Goal: Task Accomplishment & Management: Complete application form

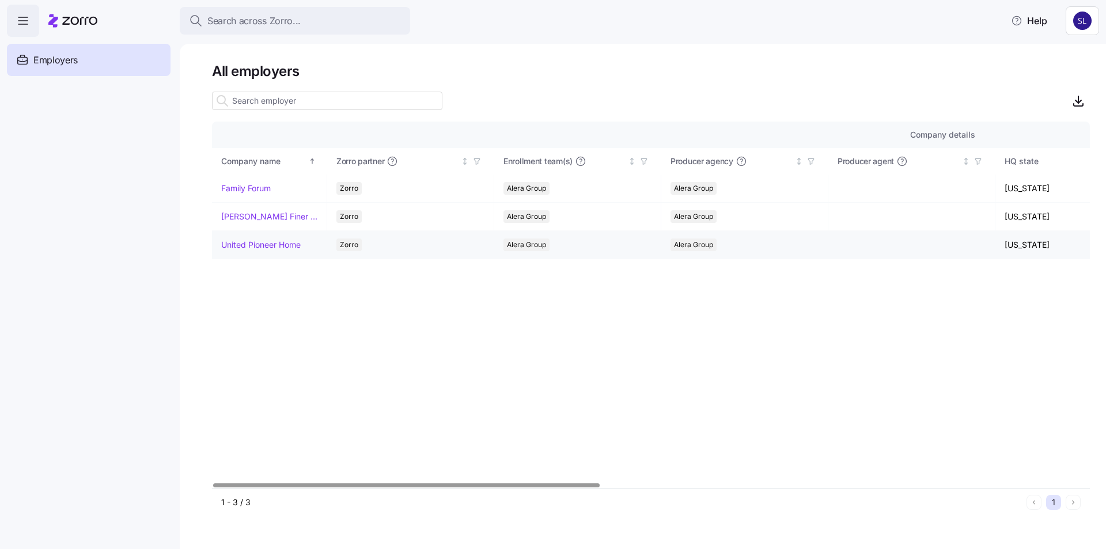
click at [257, 245] on link "United Pioneer Home" at bounding box center [260, 245] width 79 height 12
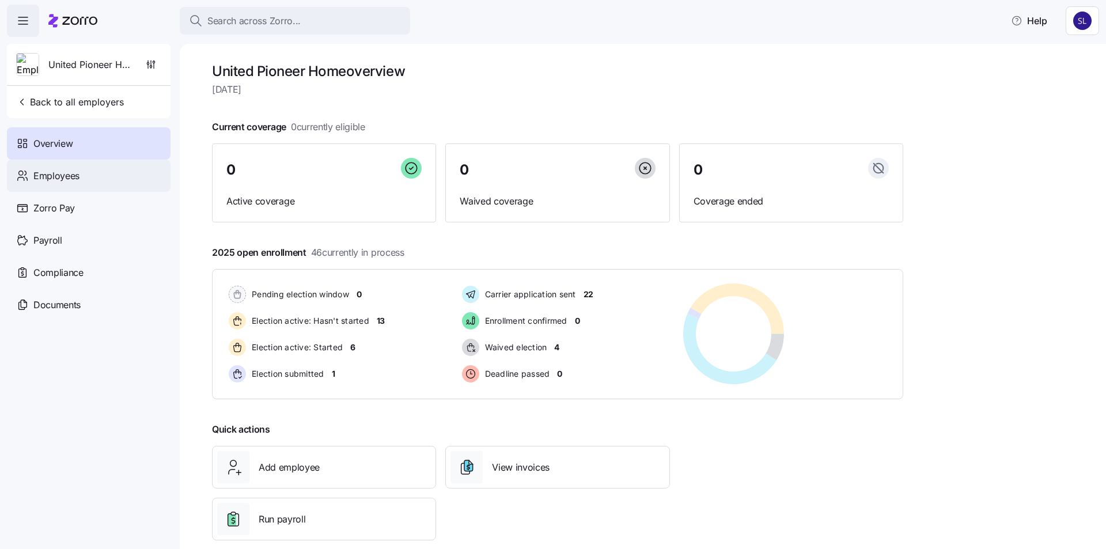
click at [62, 176] on span "Employees" at bounding box center [56, 176] width 46 height 14
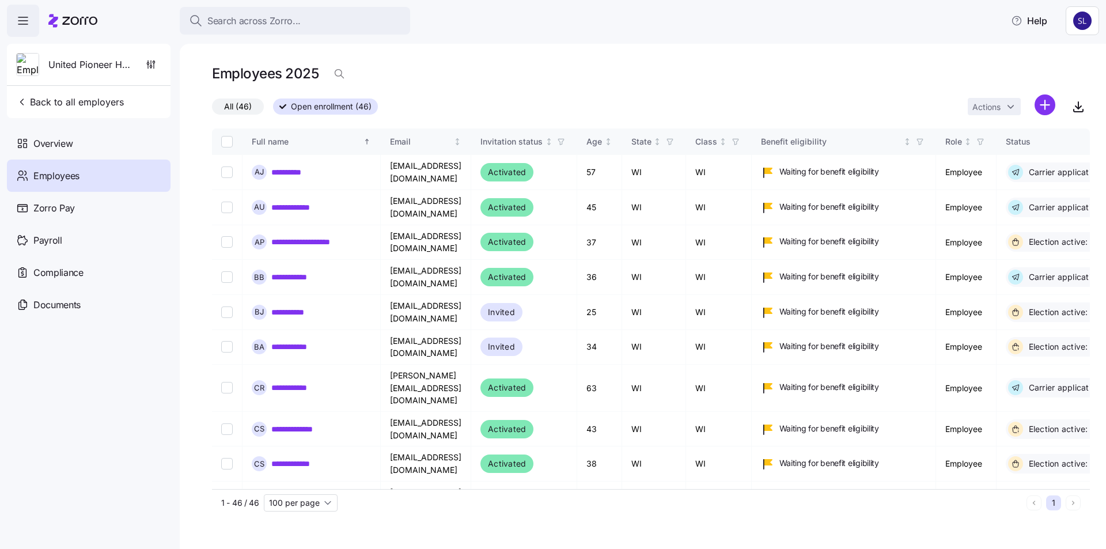
scroll to position [691, 0]
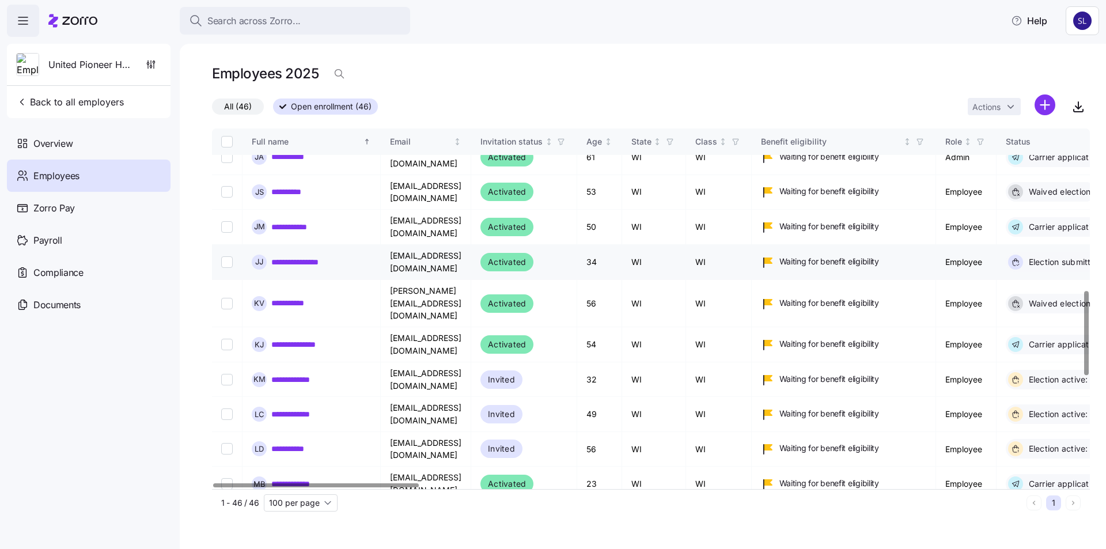
click at [299, 256] on link "**********" at bounding box center [304, 262] width 66 height 12
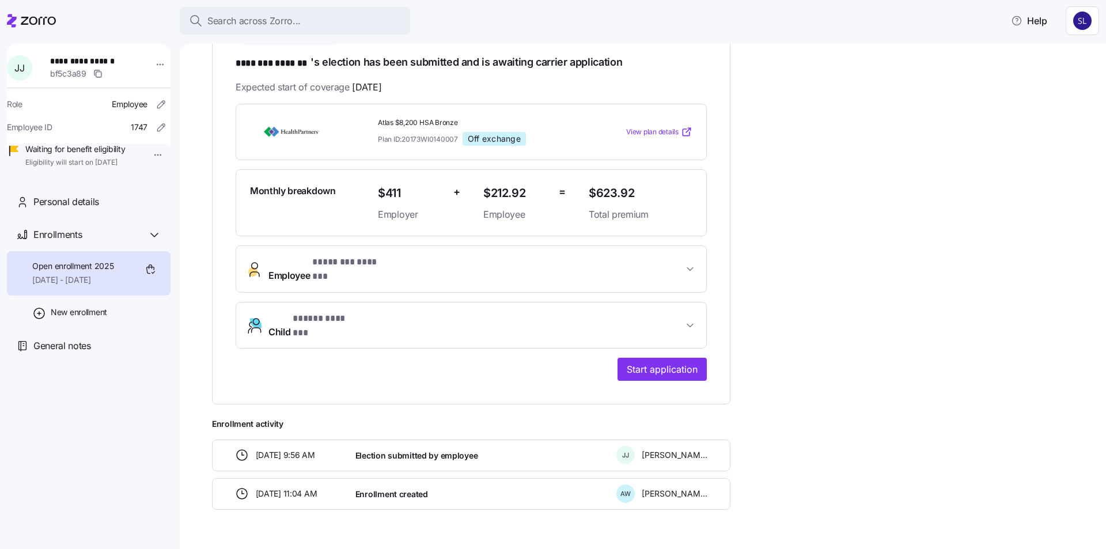
scroll to position [204, 0]
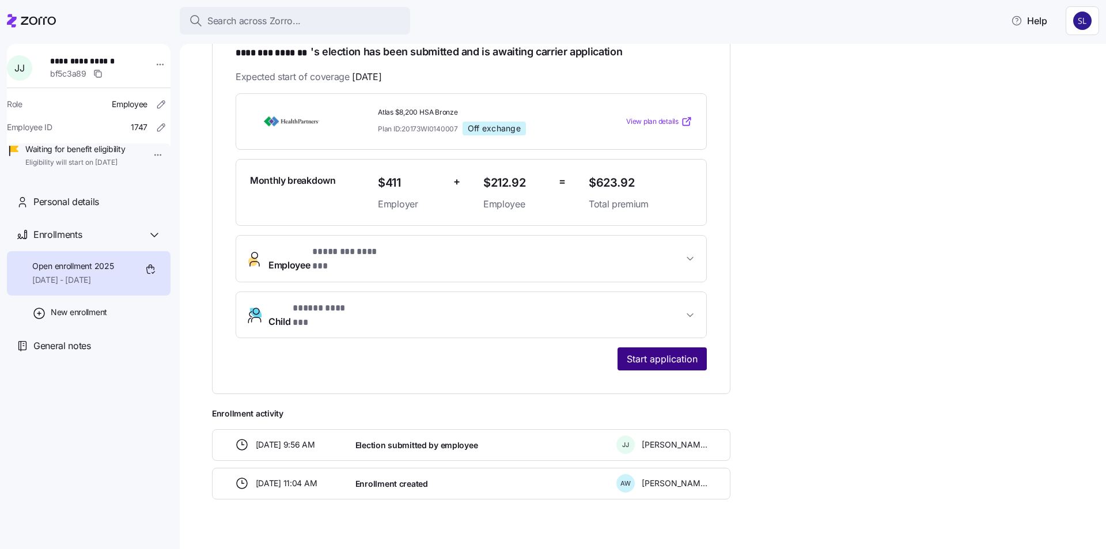
click at [666, 352] on span "Start application" at bounding box center [662, 359] width 71 height 14
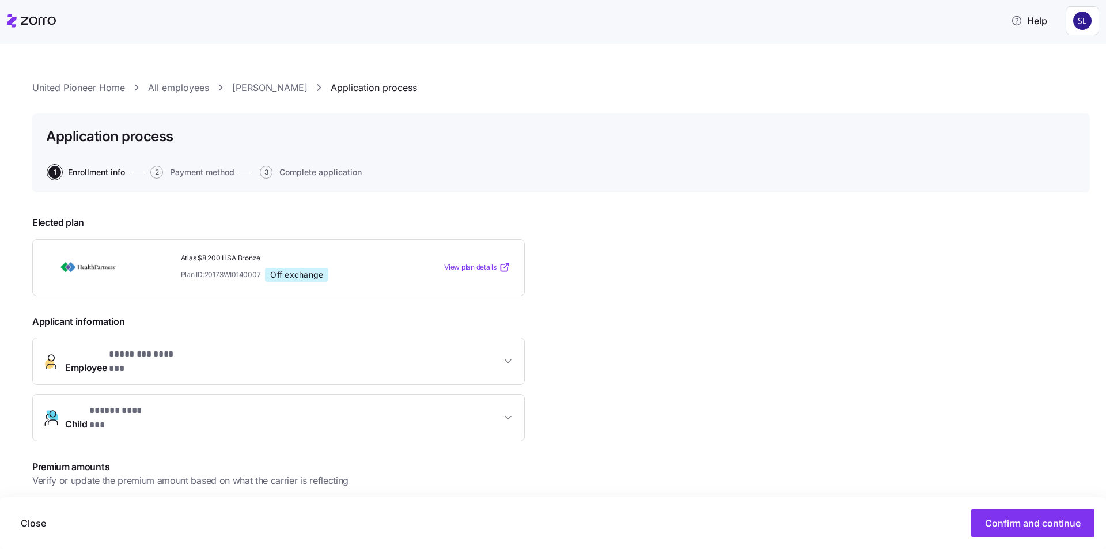
scroll to position [145, 0]
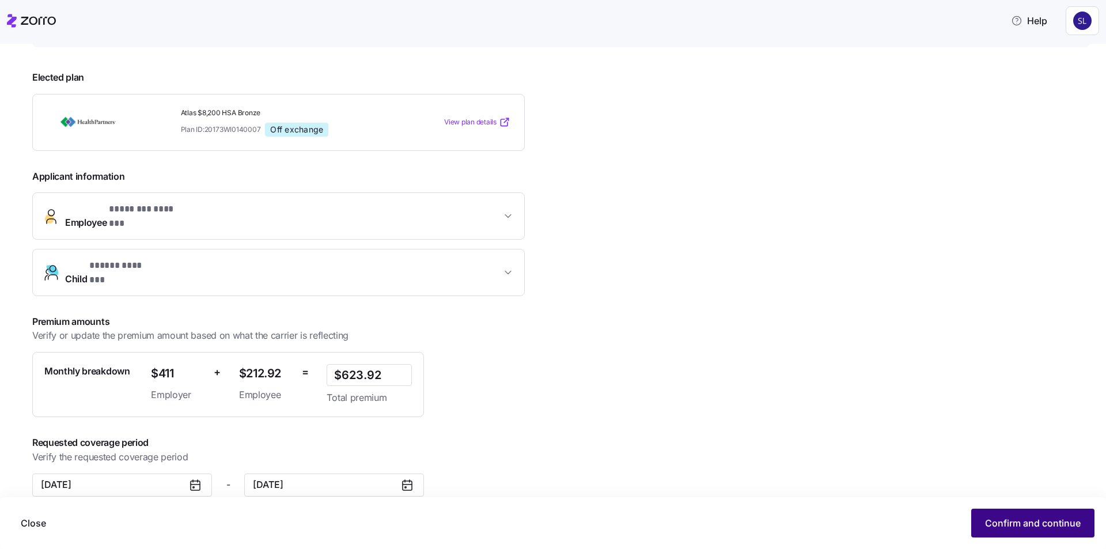
click at [987, 521] on span "Confirm and continue" at bounding box center [1033, 523] width 96 height 14
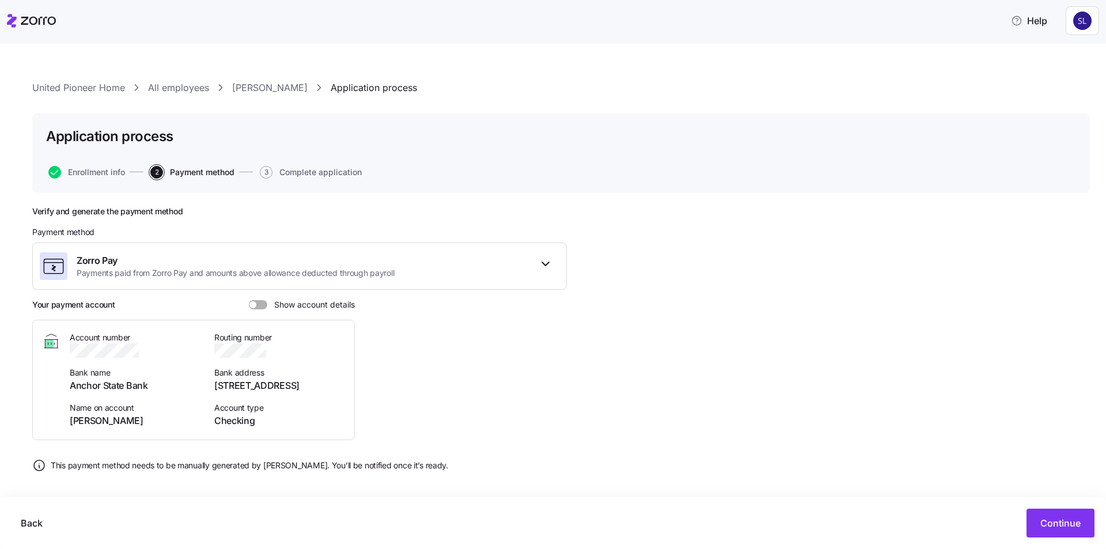
click at [263, 300] on span at bounding box center [262, 304] width 12 height 9
click at [249, 300] on input "Show account details" at bounding box center [249, 300] width 0 height 0
click at [1051, 524] on span "Continue" at bounding box center [1060, 523] width 40 height 14
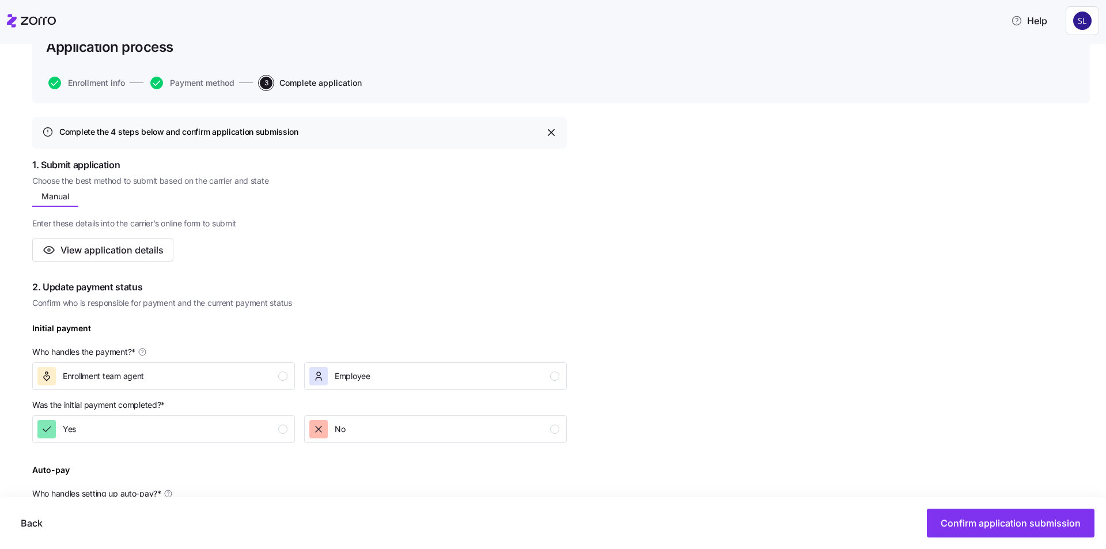
scroll to position [230, 0]
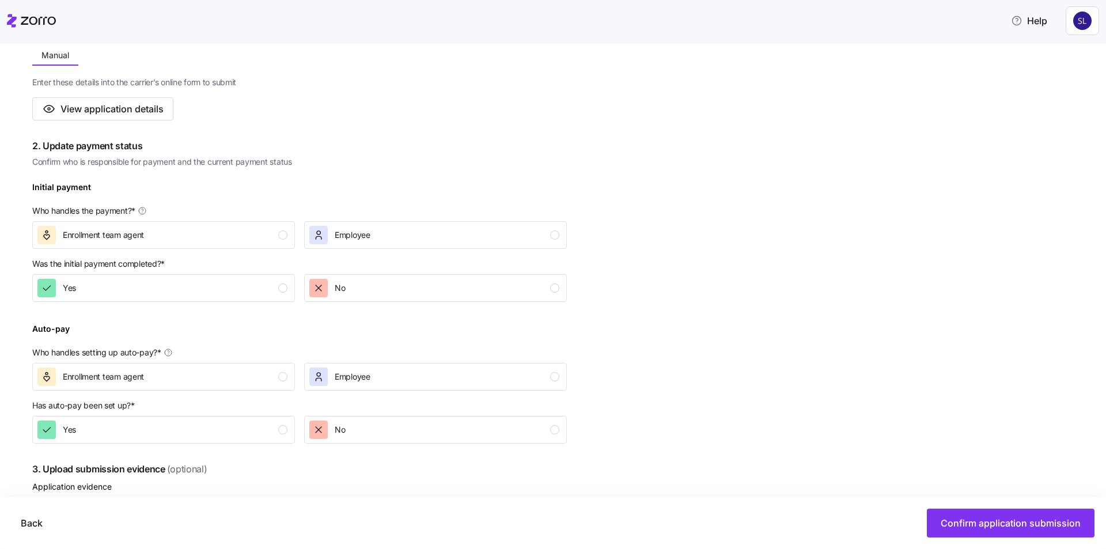
drag, startPoint x: 241, startPoint y: 198, endPoint x: 241, endPoint y: 209, distance: 11.5
click at [241, 198] on div "Initial payment Who handles the payment? * Enrollment team agent Employee" at bounding box center [299, 214] width 534 height 69
click at [240, 220] on p "Who handles the payment? *" at bounding box center [299, 213] width 534 height 16
click at [241, 238] on div "Enrollment team agent" at bounding box center [162, 235] width 250 height 18
click at [253, 280] on div "Yes" at bounding box center [162, 288] width 250 height 18
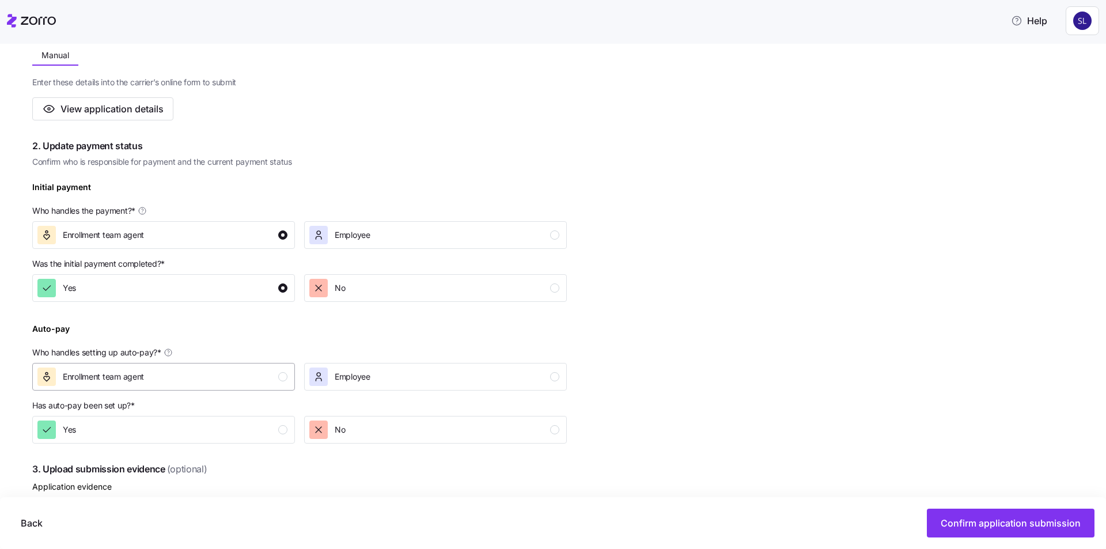
click at [264, 386] on button "Enrollment team agent" at bounding box center [163, 377] width 263 height 28
click at [266, 437] on div "Yes" at bounding box center [162, 429] width 250 height 18
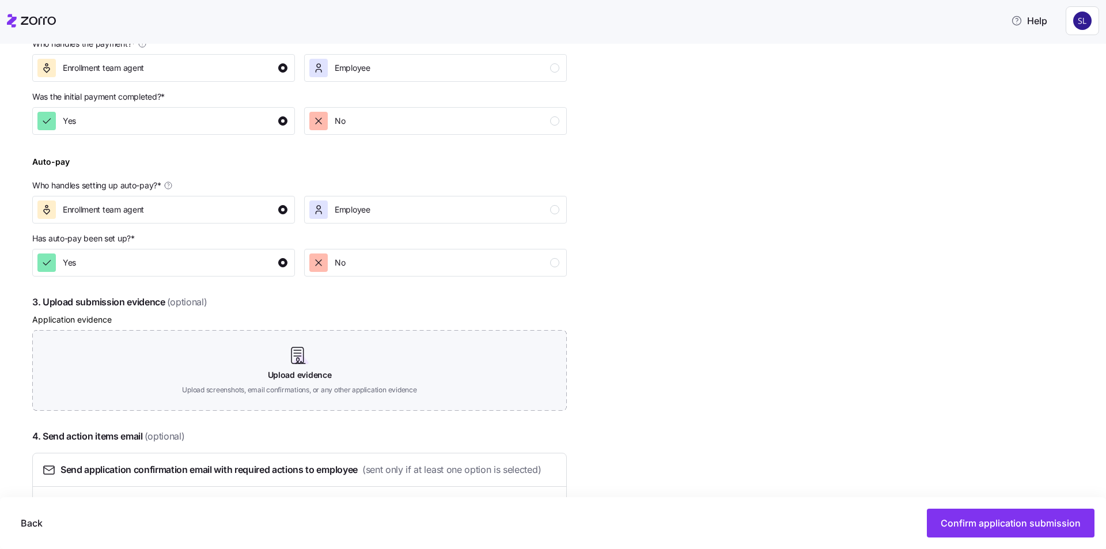
scroll to position [460, 0]
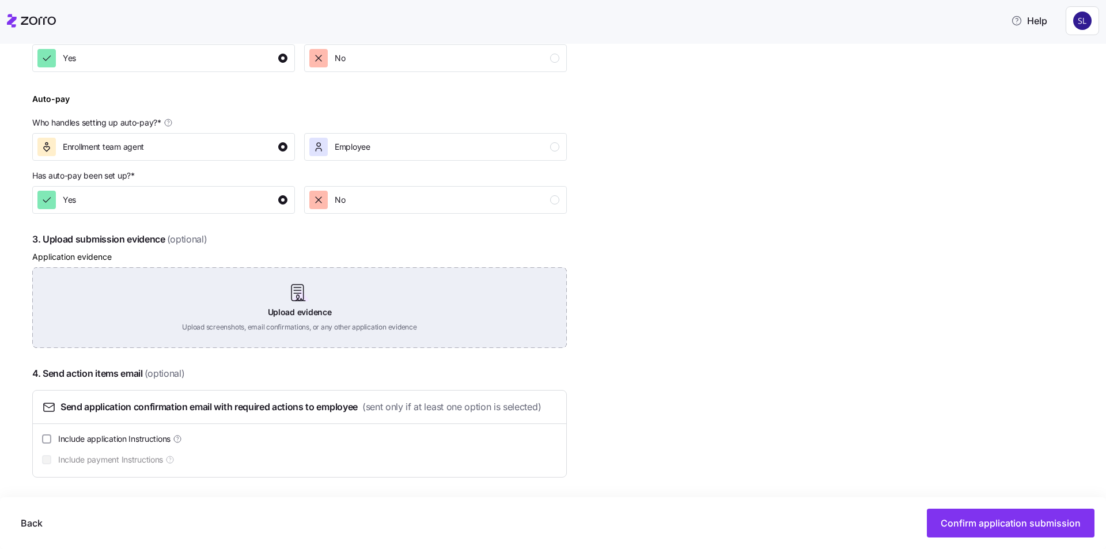
click at [351, 304] on div "Upload evidence Upload screenshots, email confirmations, or any other applicati…" at bounding box center [299, 307] width 534 height 81
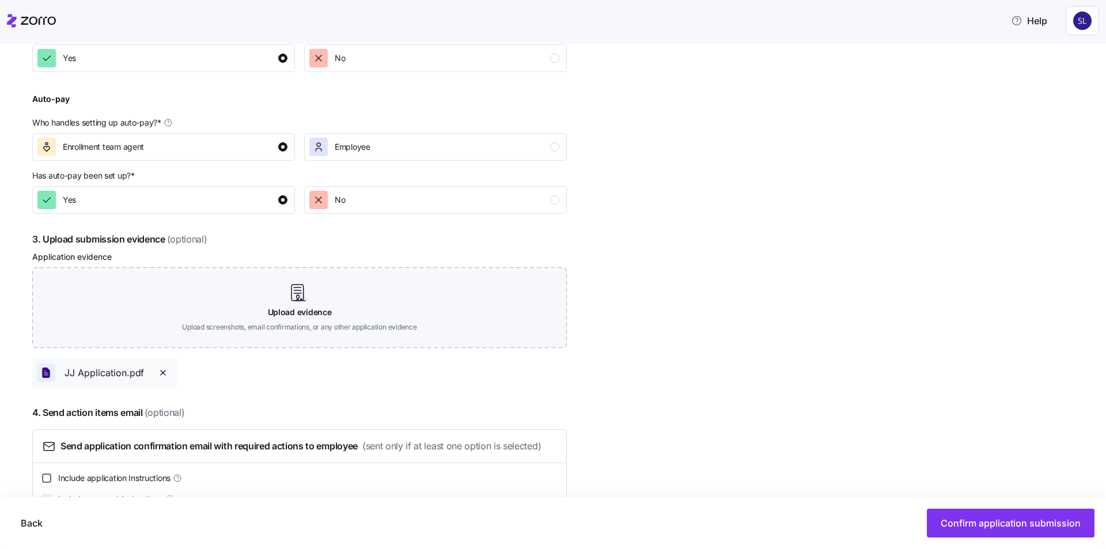
click at [51, 476] on input "Include application Instructions" at bounding box center [46, 477] width 9 height 9
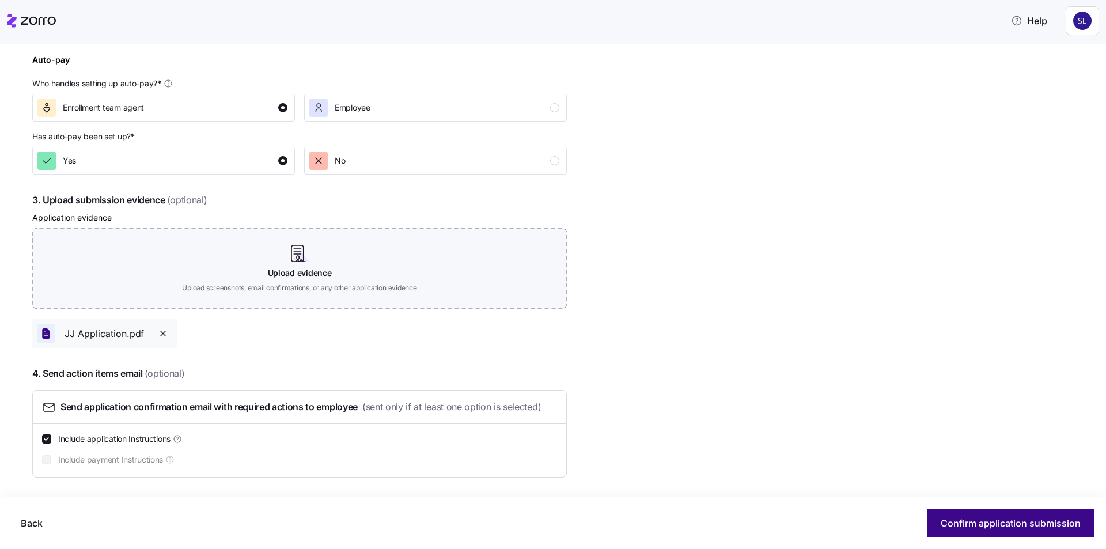
click at [994, 525] on span "Confirm application submission" at bounding box center [1011, 523] width 140 height 14
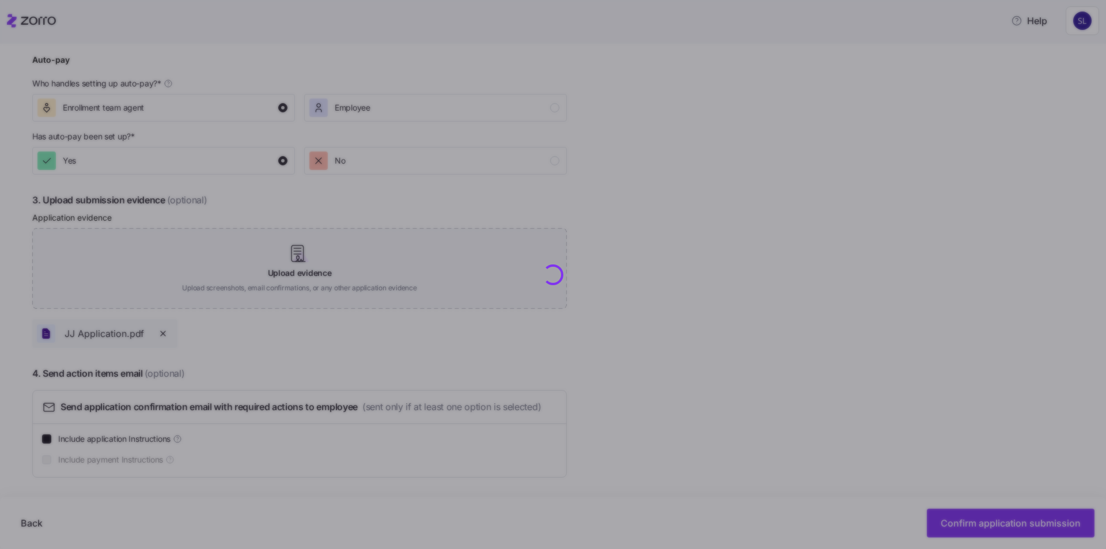
checkbox input "false"
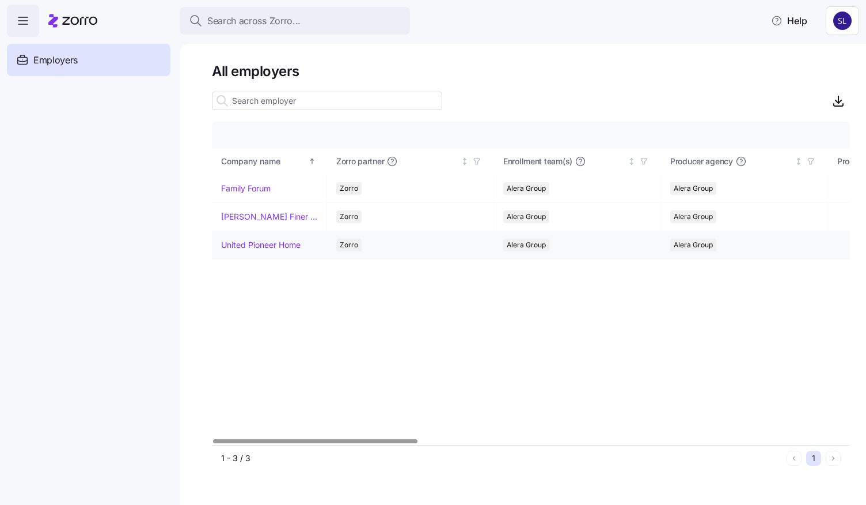
click at [276, 241] on link "United Pioneer Home" at bounding box center [260, 245] width 79 height 12
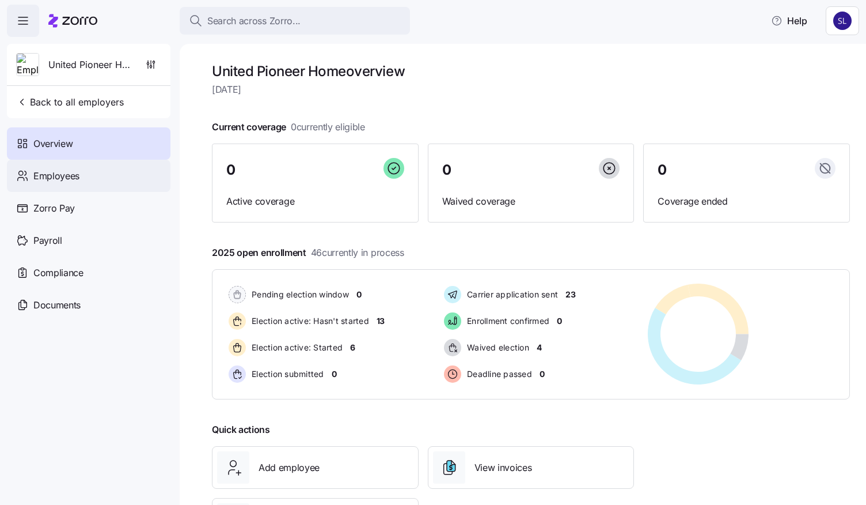
click at [45, 178] on span "Employees" at bounding box center [56, 176] width 46 height 14
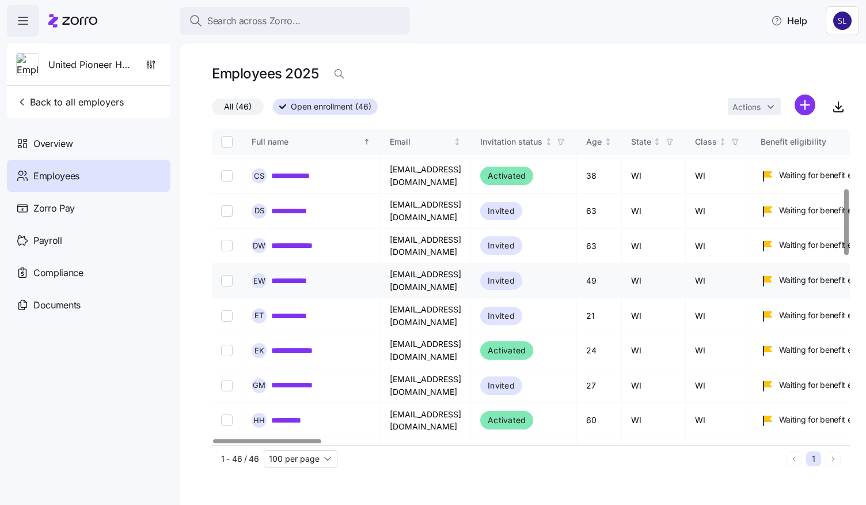
scroll to position [576, 0]
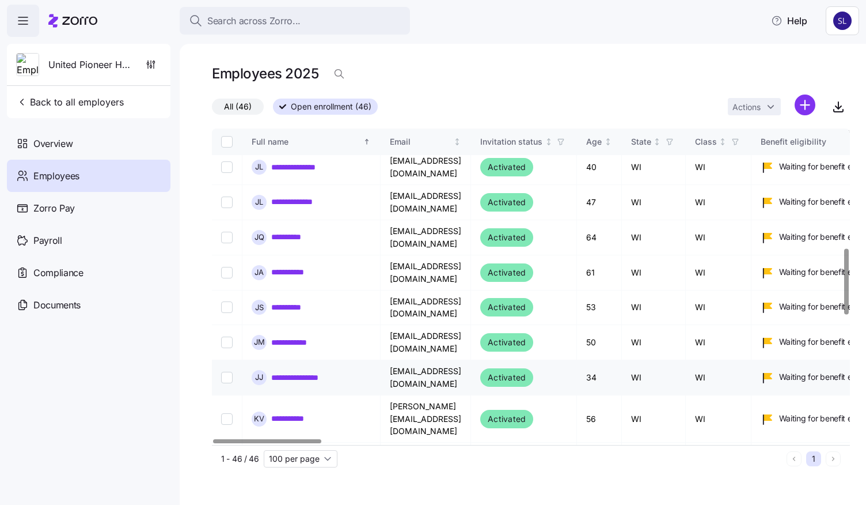
click at [294, 371] on link "**********" at bounding box center [304, 377] width 66 height 12
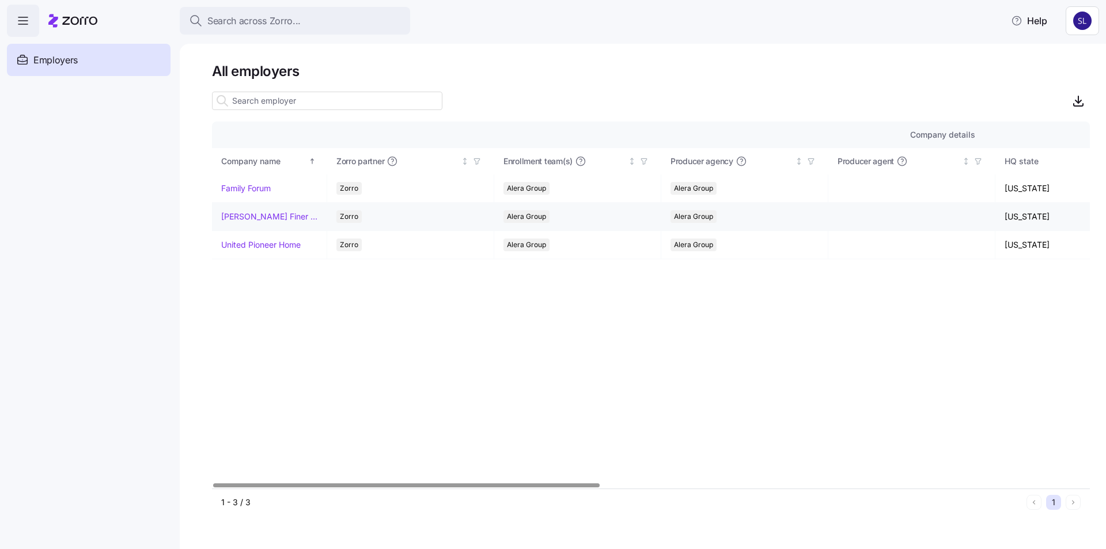
click at [271, 215] on link "[PERSON_NAME] Finer Meats" at bounding box center [269, 217] width 96 height 12
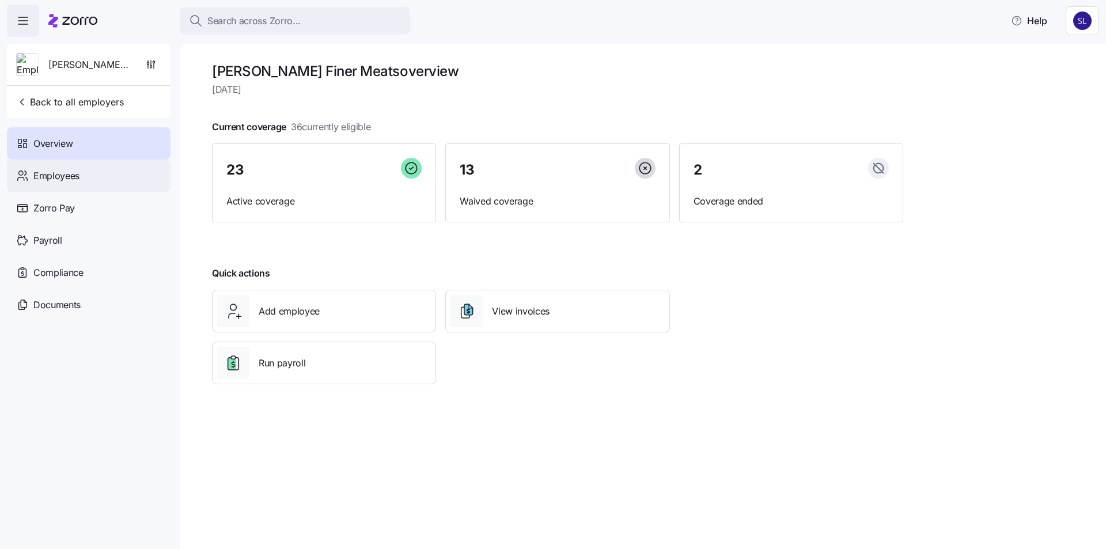
click at [46, 182] on span "Employees" at bounding box center [56, 176] width 46 height 14
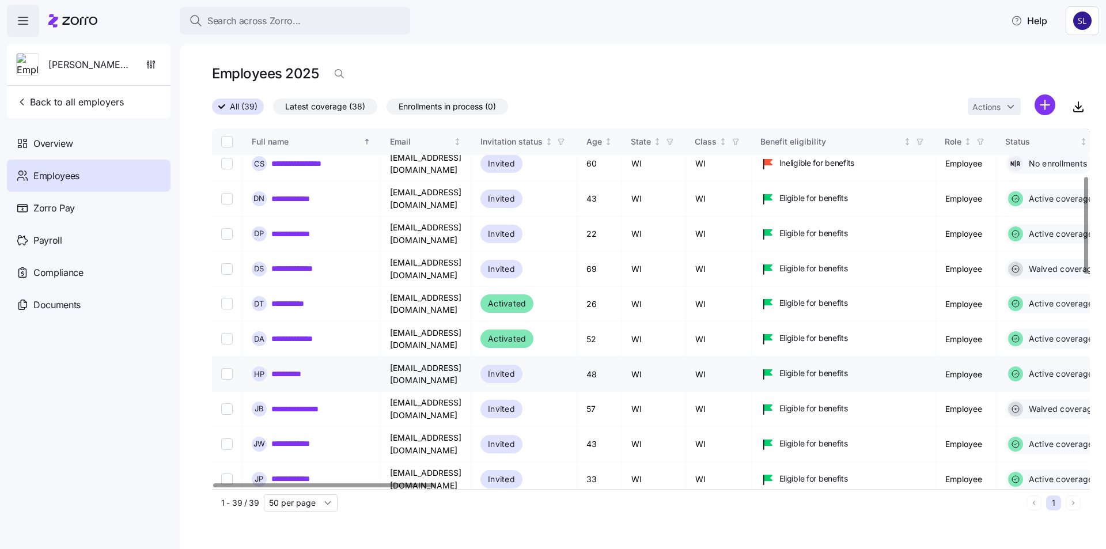
scroll to position [230, 0]
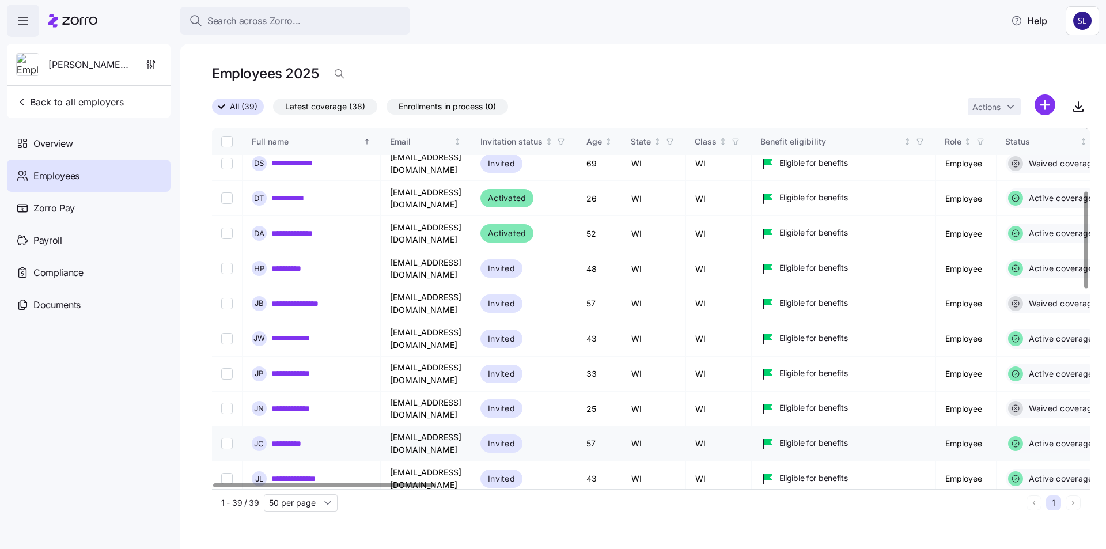
click at [300, 438] on link "**********" at bounding box center [291, 444] width 41 height 12
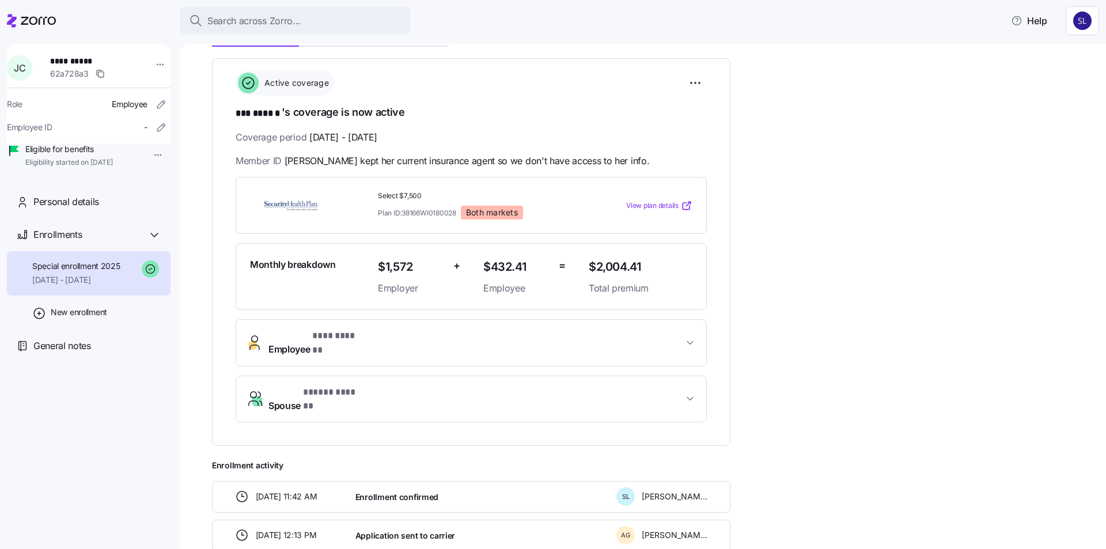
scroll to position [230, 0]
